Goal: Information Seeking & Learning: Learn about a topic

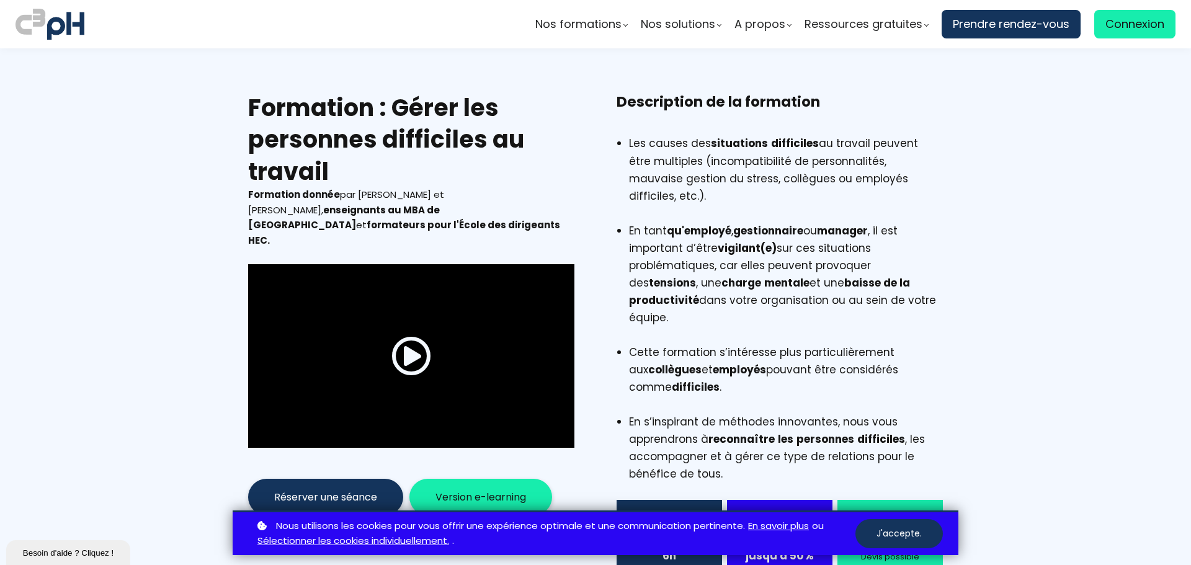
click at [248, 105] on h2 "Formation : Gérer les personnes difficiles au travail" at bounding box center [411, 140] width 326 height 96
click at [837, 279] on li "En tant qu'employé , gestionnaire ou manager , il est important d’être vigilant…" at bounding box center [786, 283] width 314 height 122
